Goal: Information Seeking & Learning: Learn about a topic

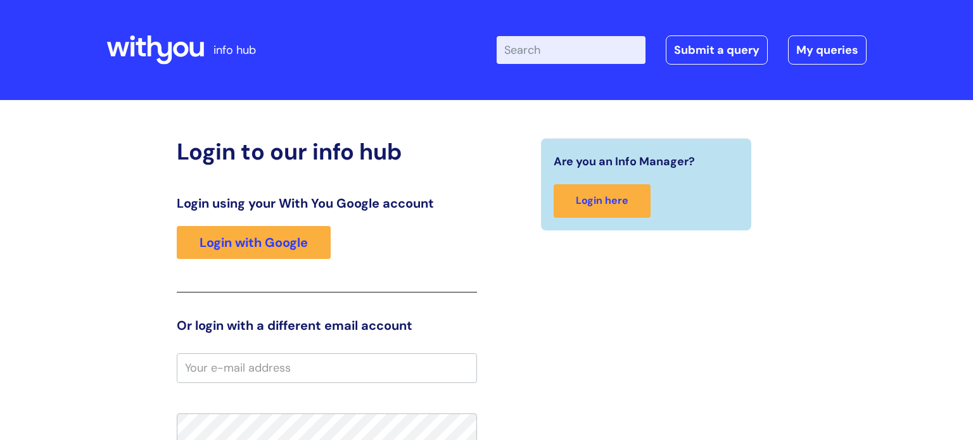
click at [533, 41] on input "Enter your search term here..." at bounding box center [571, 50] width 149 height 28
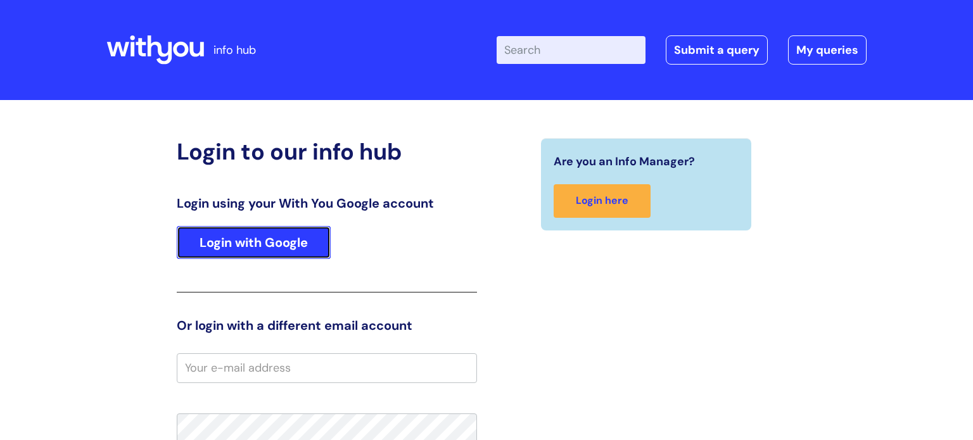
click at [234, 241] on link "Login with Google" at bounding box center [254, 242] width 154 height 33
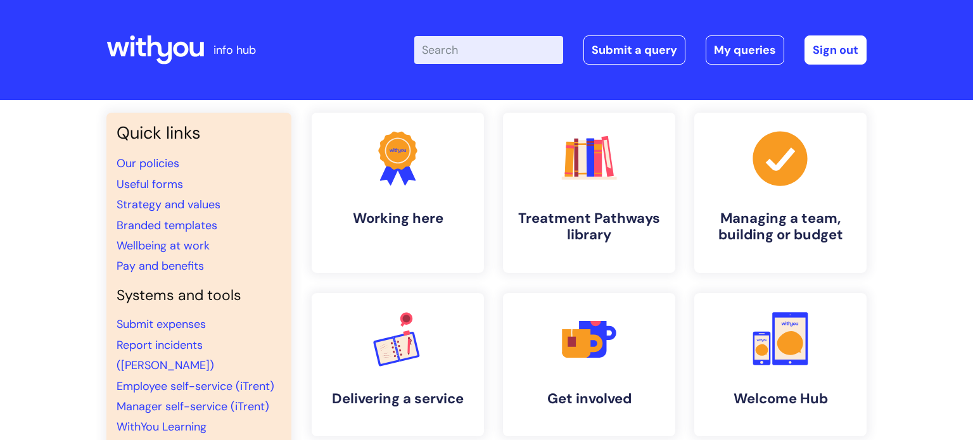
click at [476, 51] on input "Enter your search term here..." at bounding box center [488, 50] width 149 height 28
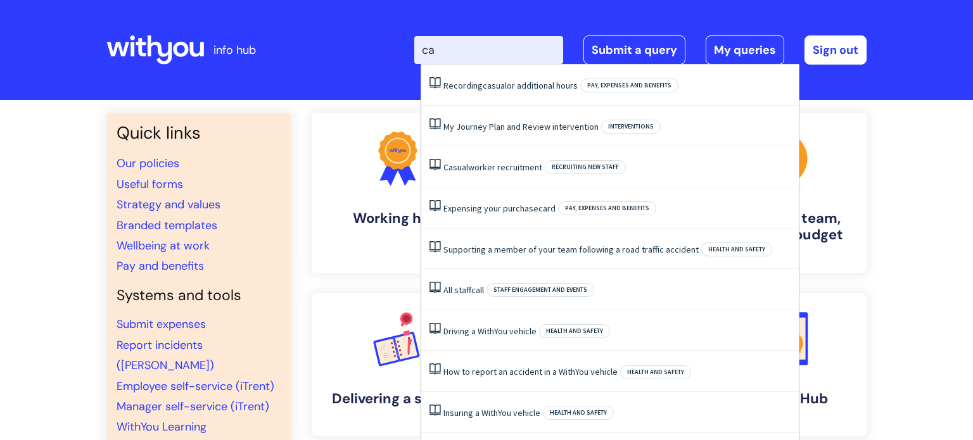
type input "cas"
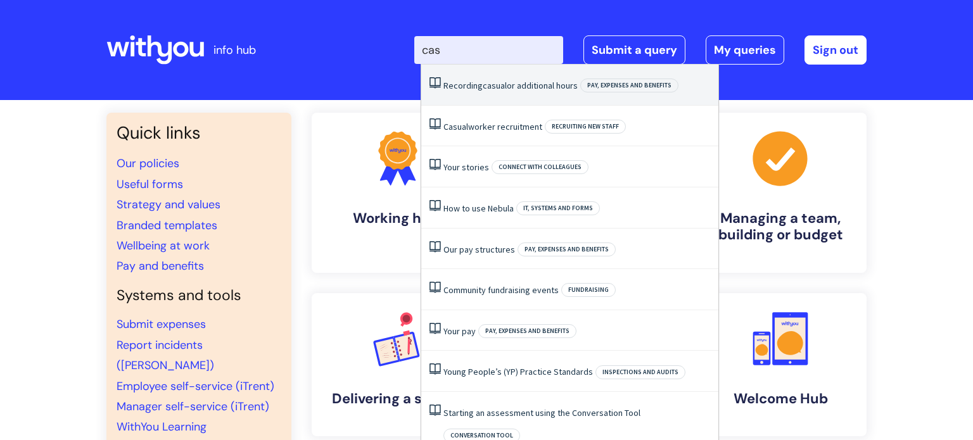
click at [480, 90] on link "Recording casual or additional hours" at bounding box center [511, 85] width 134 height 11
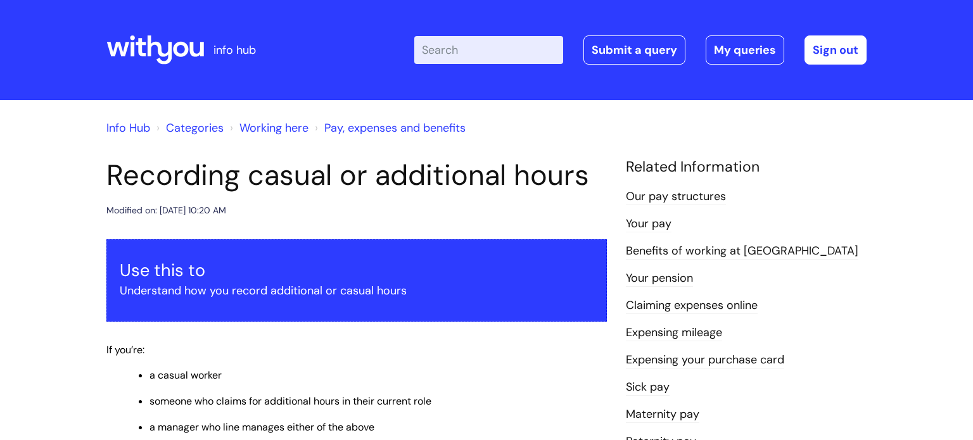
click at [494, 239] on div "Use this to Understand how you record additional or casual hours" at bounding box center [356, 280] width 501 height 83
click at [667, 197] on link "Our pay structures" at bounding box center [676, 197] width 100 height 16
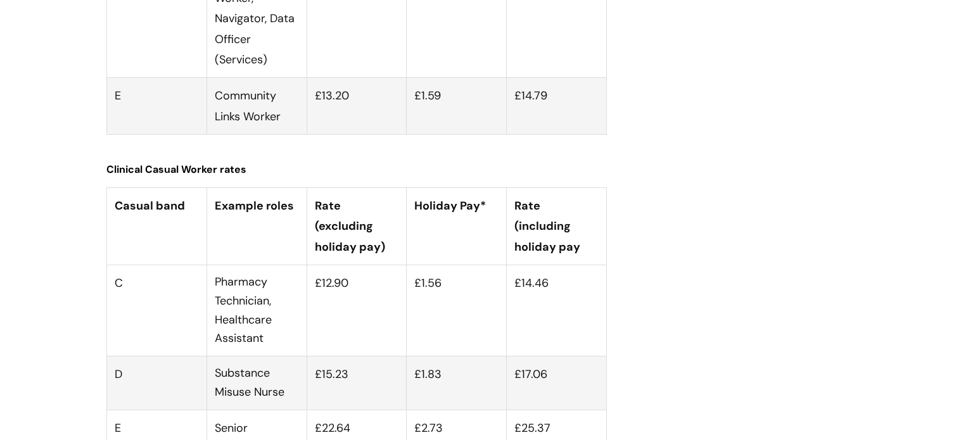
scroll to position [4055, 0]
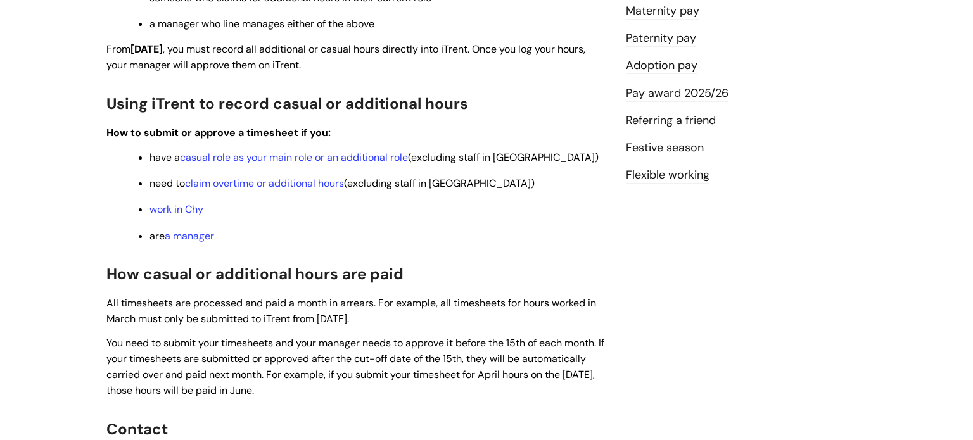
scroll to position [405, 0]
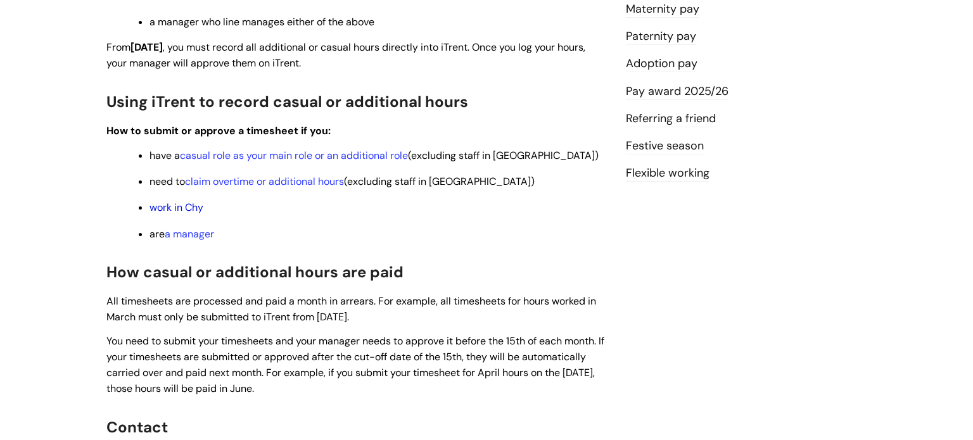
click at [191, 212] on link "work in Chy" at bounding box center [177, 207] width 54 height 13
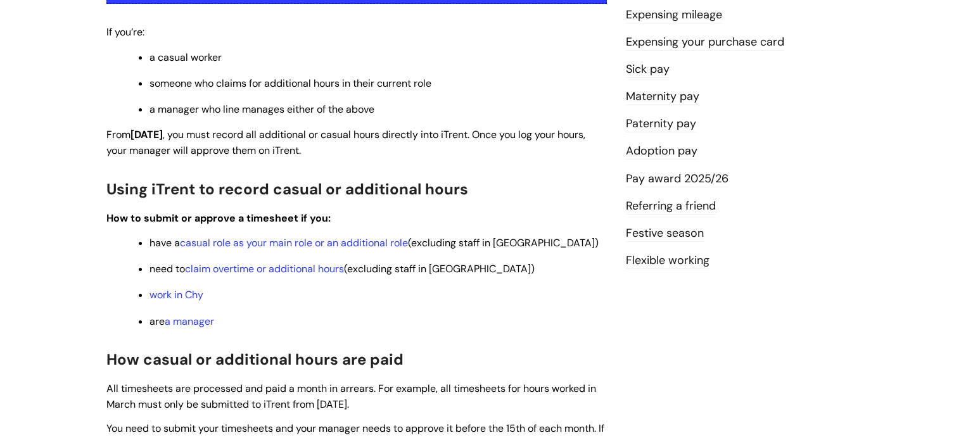
scroll to position [317, 0]
click at [312, 248] on link "casual role as your main role or an additional role" at bounding box center [294, 243] width 228 height 13
